Goal: Task Accomplishment & Management: Use online tool/utility

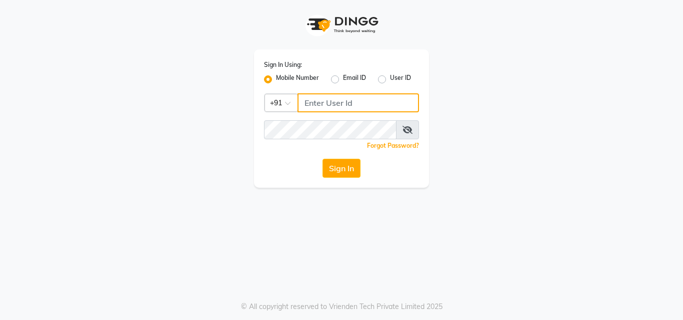
click at [316, 104] on input "Username" at bounding box center [357, 102] width 121 height 19
type input "8445771393"
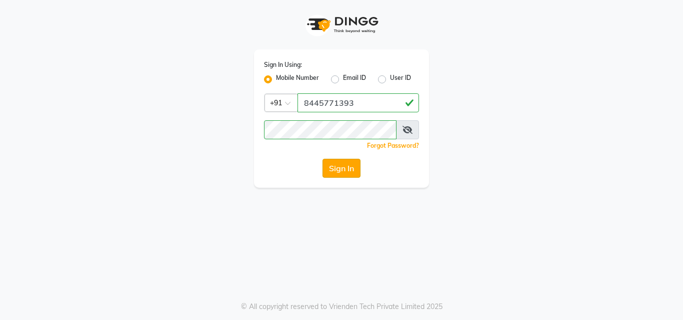
click at [344, 164] on button "Sign In" at bounding box center [341, 168] width 38 height 19
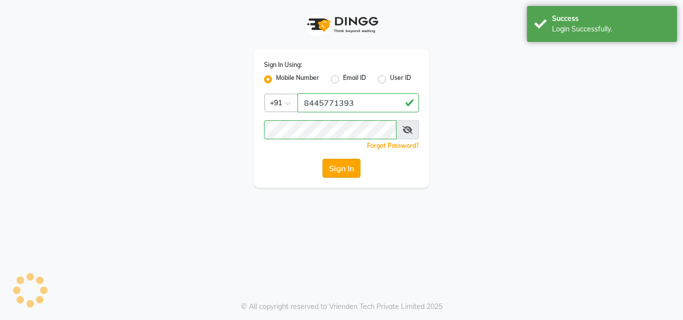
select select "922"
select select "service"
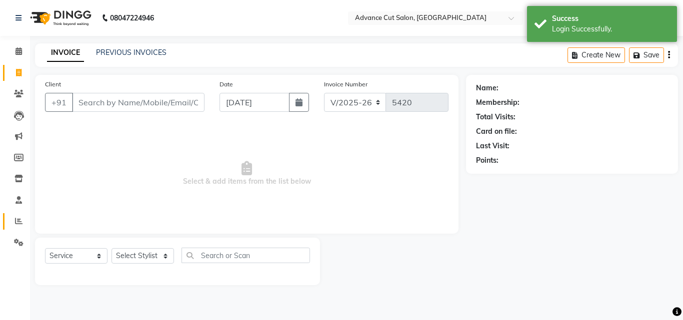
select select "en"
click at [20, 220] on icon at bounding box center [18, 220] width 7 height 7
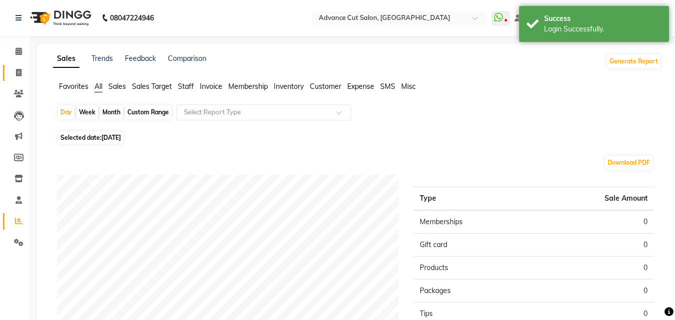
click at [22, 73] on span at bounding box center [18, 72] width 17 height 11
select select "922"
select select "service"
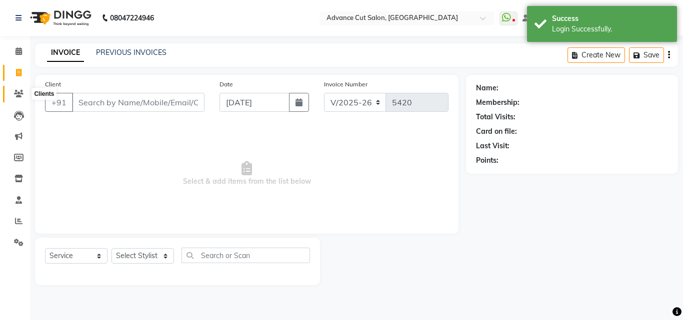
click at [11, 93] on span at bounding box center [18, 93] width 17 height 11
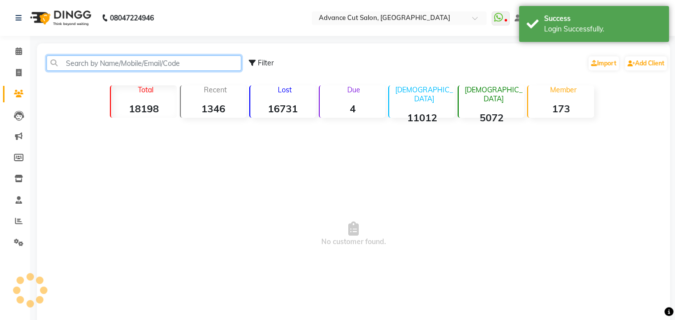
click at [87, 57] on input "text" at bounding box center [143, 62] width 195 height 15
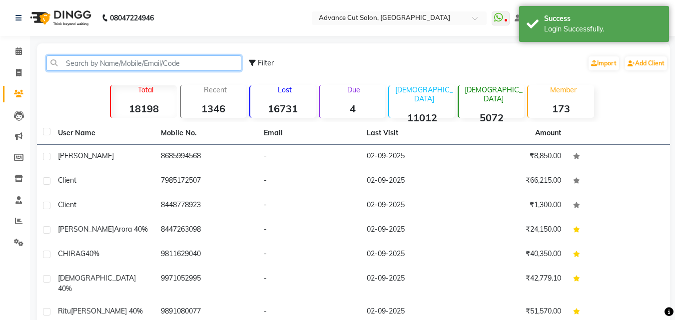
type input "h"
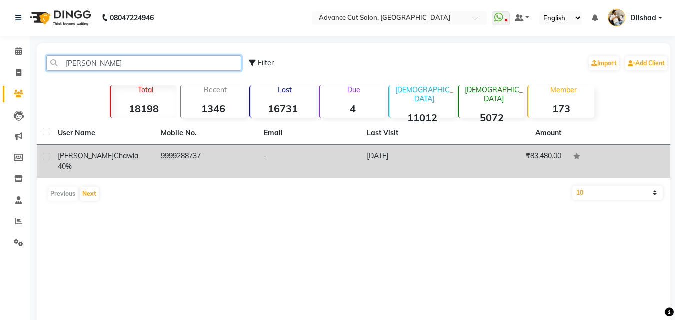
type input "[PERSON_NAME]"
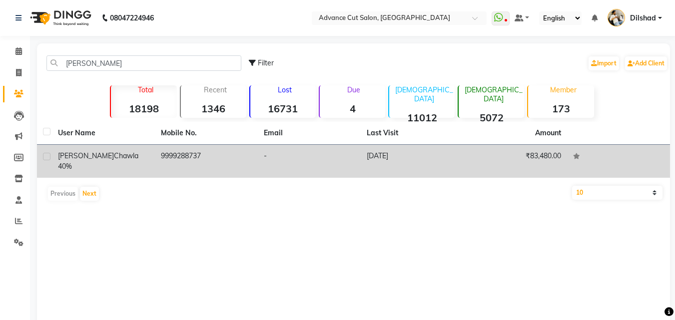
click at [210, 166] on td "9999288737" at bounding box center [206, 161] width 103 height 33
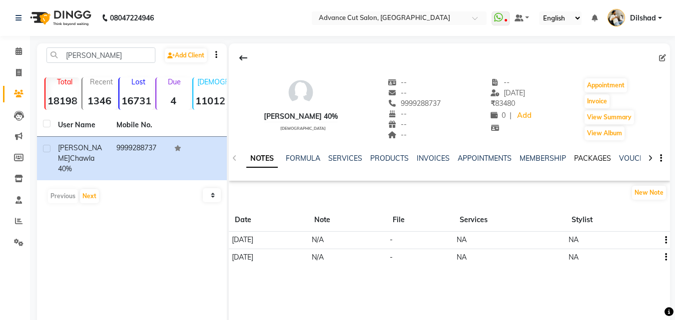
click at [587, 156] on link "PACKAGES" at bounding box center [592, 158] width 37 height 9
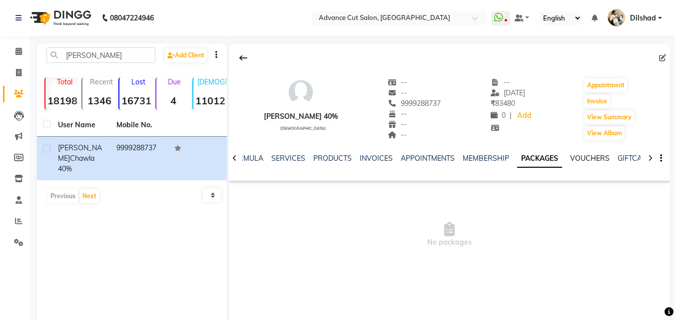
click at [587, 156] on link "VOUCHERS" at bounding box center [589, 158] width 39 height 9
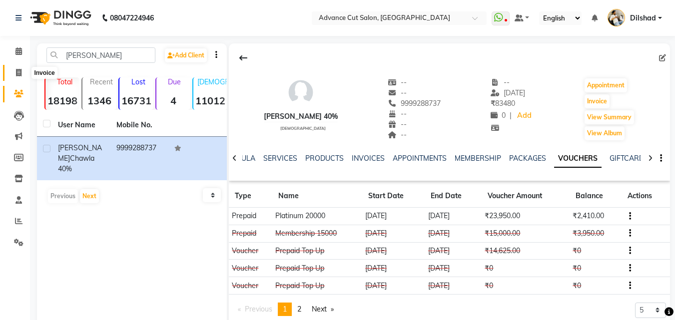
click at [16, 75] on icon at bounding box center [18, 72] width 5 height 7
select select "service"
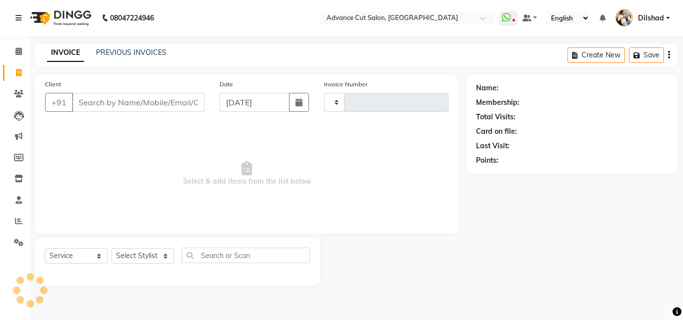
type input "5420"
select select "922"
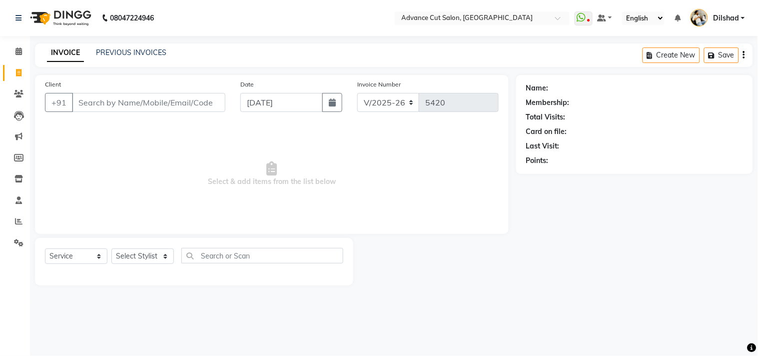
drag, startPoint x: 663, startPoint y: 0, endPoint x: 461, endPoint y: 193, distance: 278.9
click at [461, 193] on span "Select & add items from the list below" at bounding box center [272, 174] width 454 height 100
click at [11, 220] on span at bounding box center [18, 221] width 17 height 11
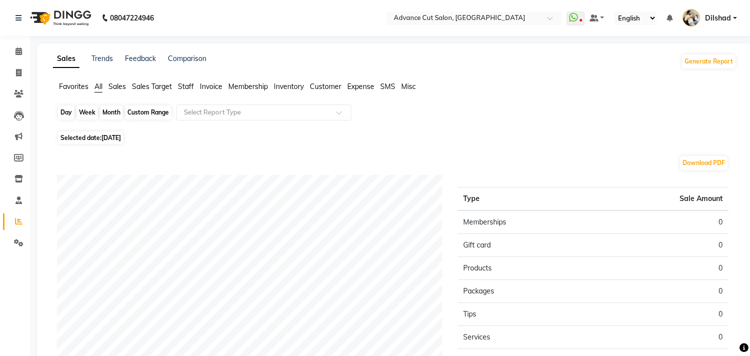
click at [66, 110] on div "Day" at bounding box center [66, 112] width 16 height 14
select select "9"
select select "2025"
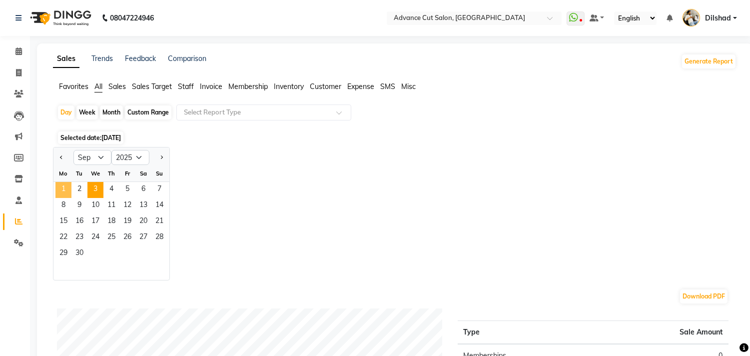
click at [62, 192] on span "1" at bounding box center [63, 190] width 16 height 16
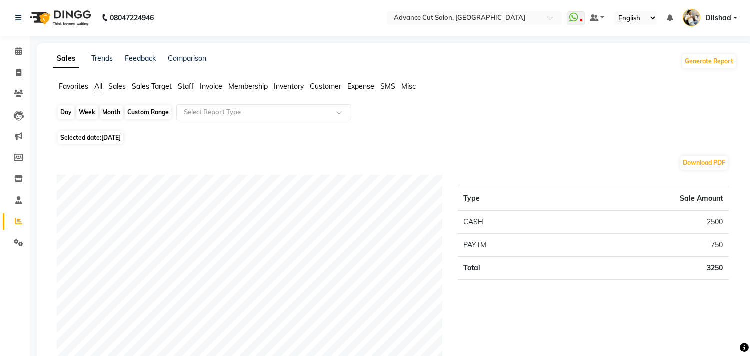
click at [65, 111] on div "Day" at bounding box center [66, 112] width 16 height 14
select select "9"
select select "2025"
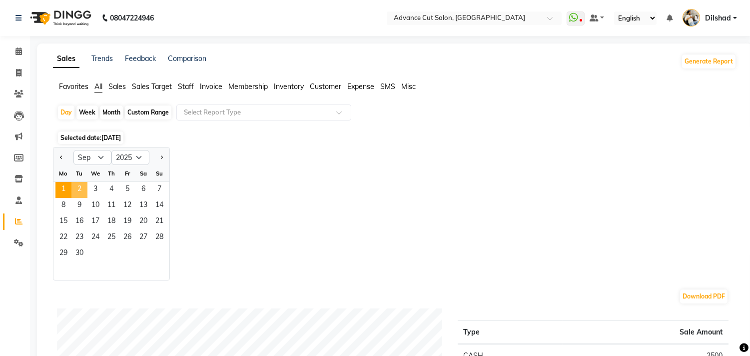
click at [72, 186] on span "2" at bounding box center [79, 190] width 16 height 16
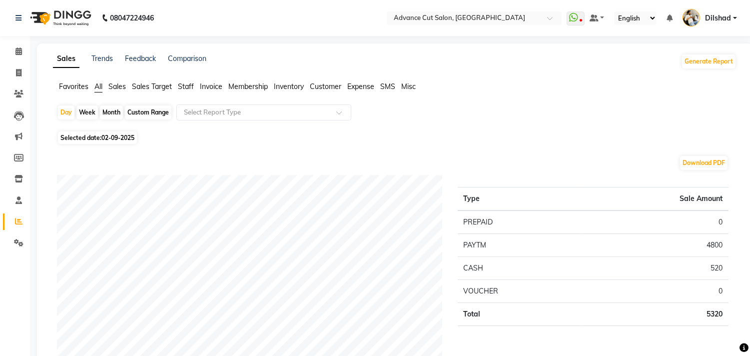
click at [113, 87] on span "Sales" at bounding box center [116, 86] width 17 height 9
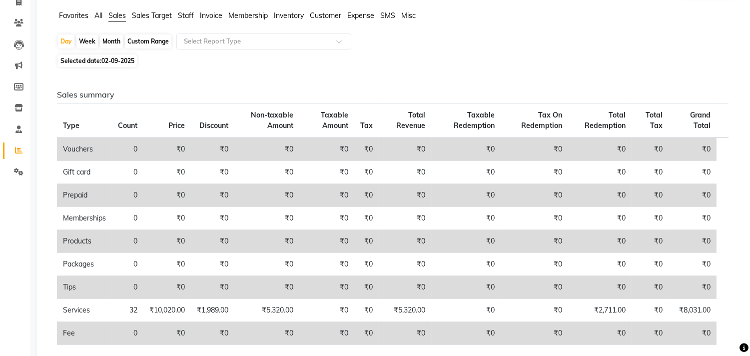
scroll to position [55, 0]
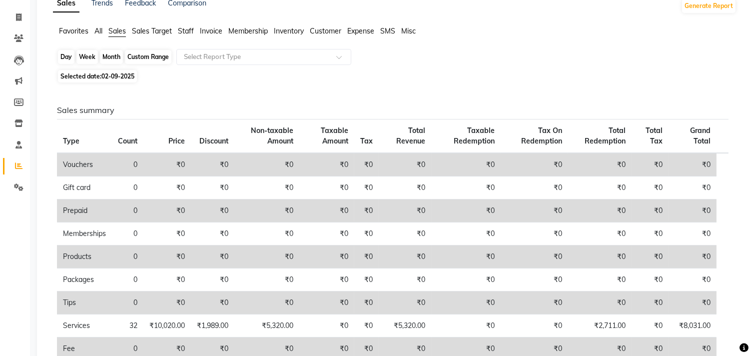
click at [69, 55] on div "Day" at bounding box center [66, 57] width 16 height 14
select select "9"
select select "2025"
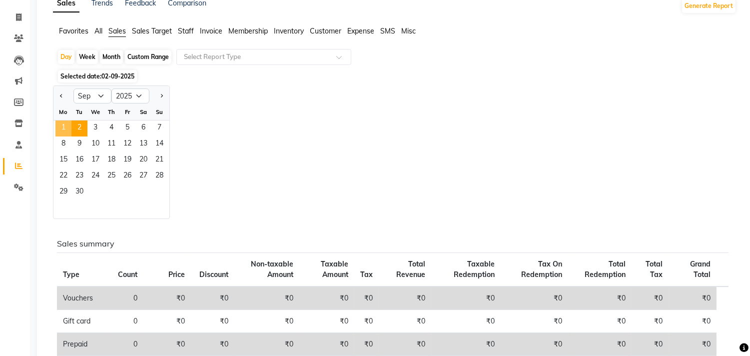
click at [58, 128] on span "1" at bounding box center [63, 128] width 16 height 16
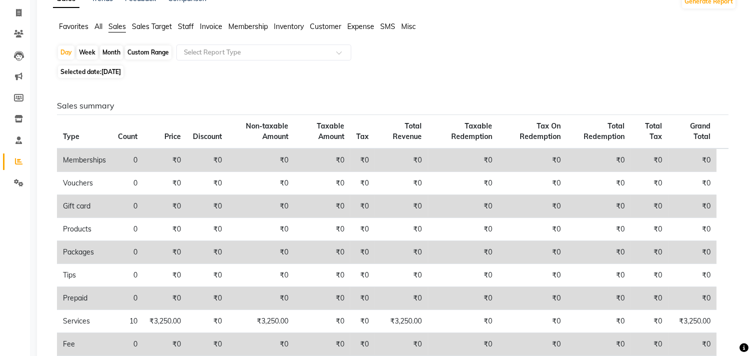
scroll to position [0, 0]
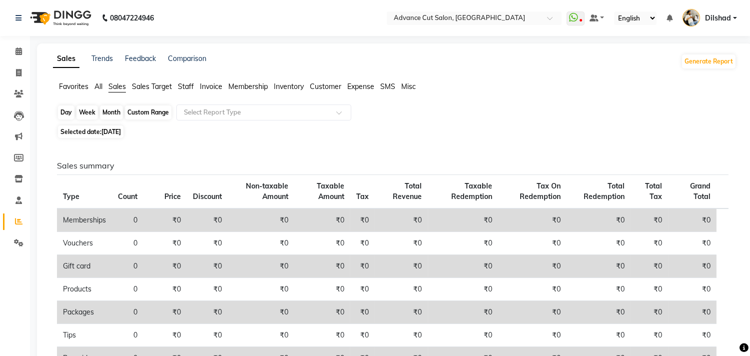
click at [71, 114] on div "Day" at bounding box center [66, 112] width 16 height 14
select select "9"
select select "2025"
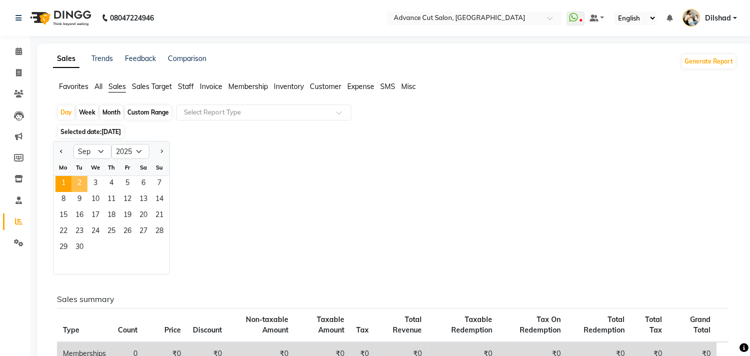
click at [76, 180] on span "2" at bounding box center [79, 184] width 16 height 16
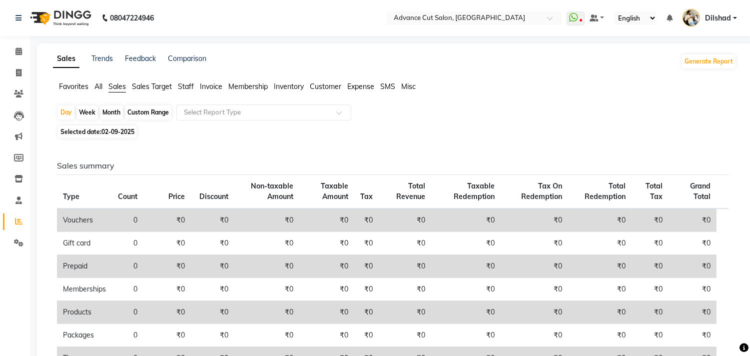
click at [105, 85] on ul "Favorites All Sales Sales Target Staff Invoice Membership Inventory Customer Ex…" at bounding box center [395, 86] width 684 height 11
click at [102, 85] on span "All" at bounding box center [98, 86] width 8 height 9
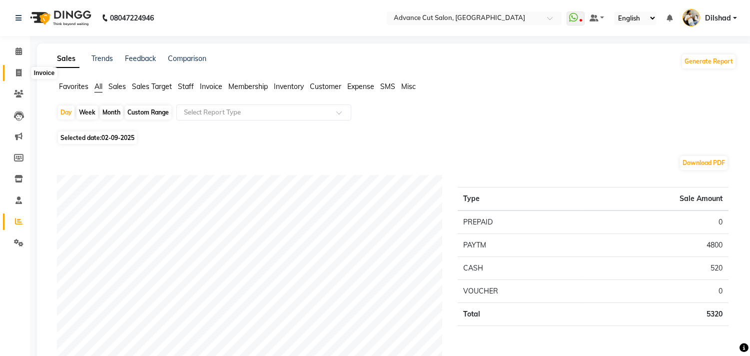
click at [18, 75] on icon at bounding box center [18, 72] width 5 height 7
select select "service"
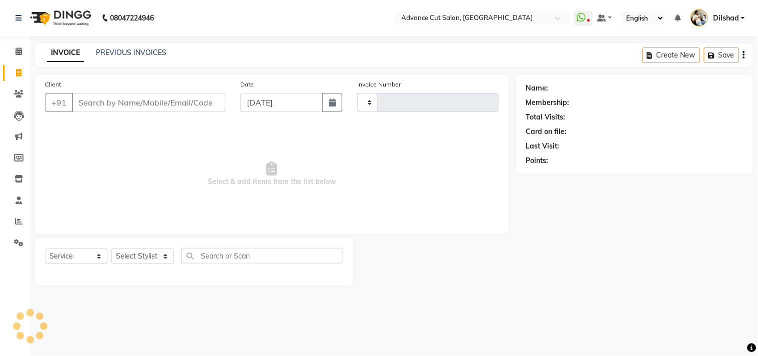
type input "5420"
select select "922"
